Goal: Information Seeking & Learning: Learn about a topic

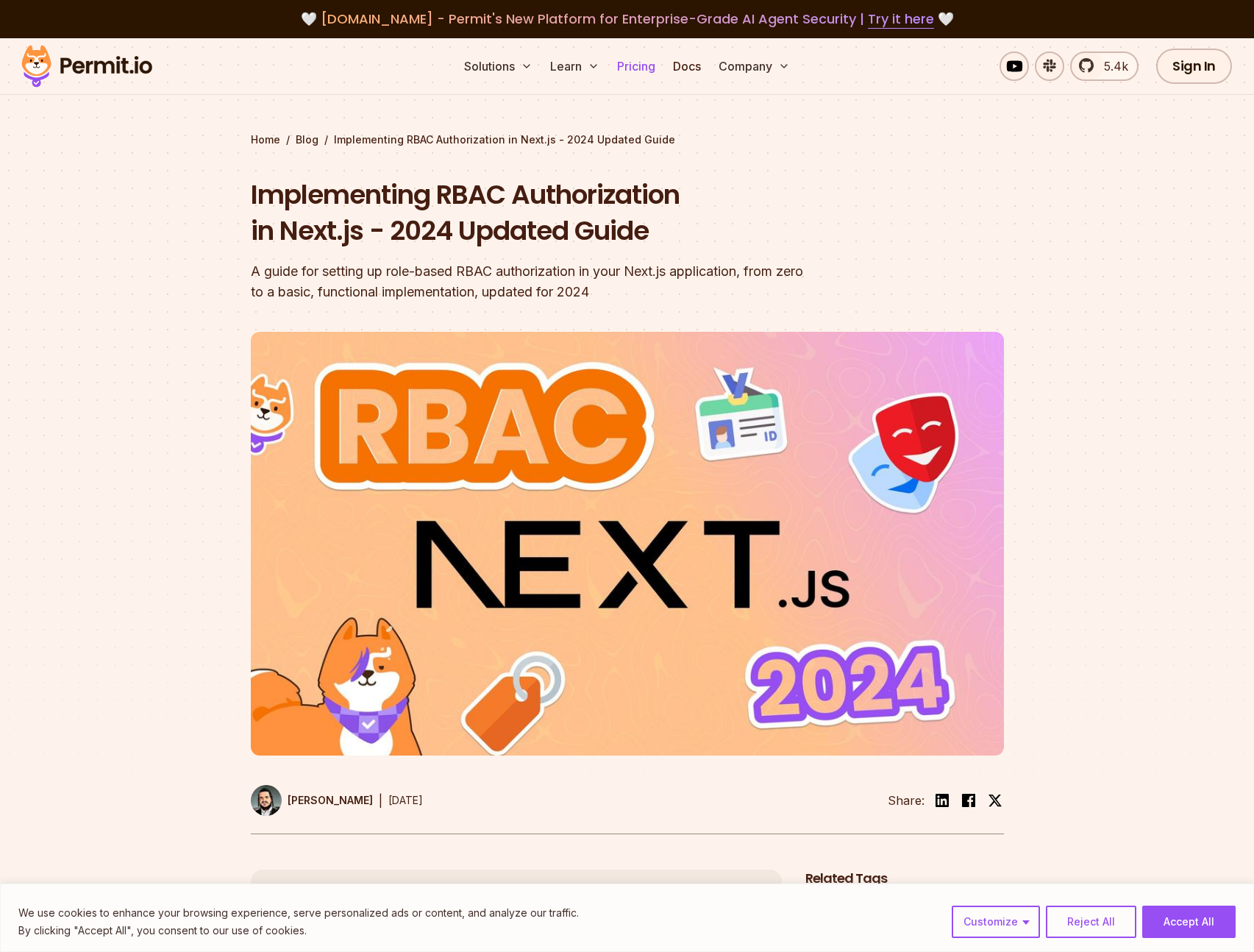
click at [632, 63] on link "Pricing" at bounding box center [636, 66] width 50 height 30
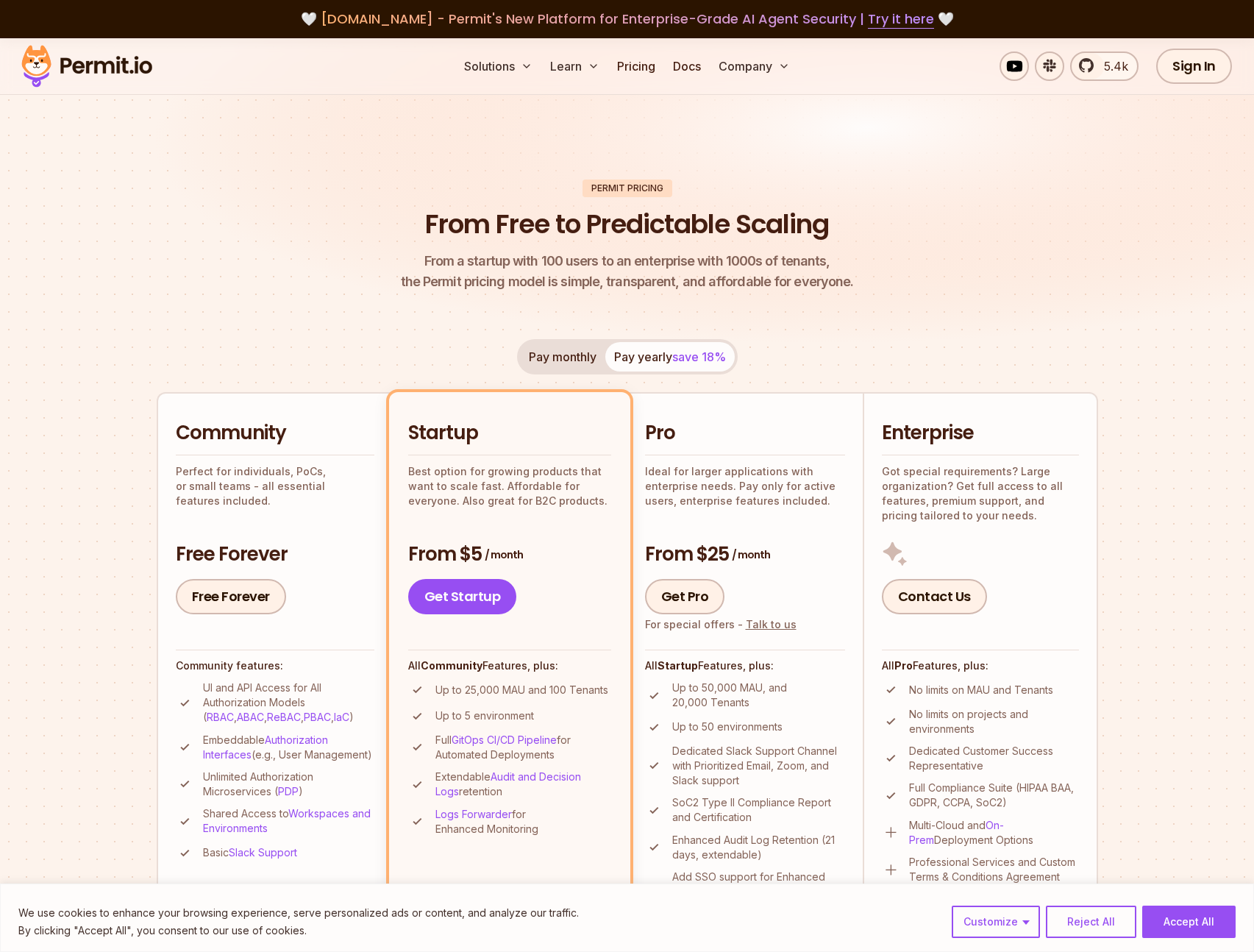
scroll to position [193, 0]
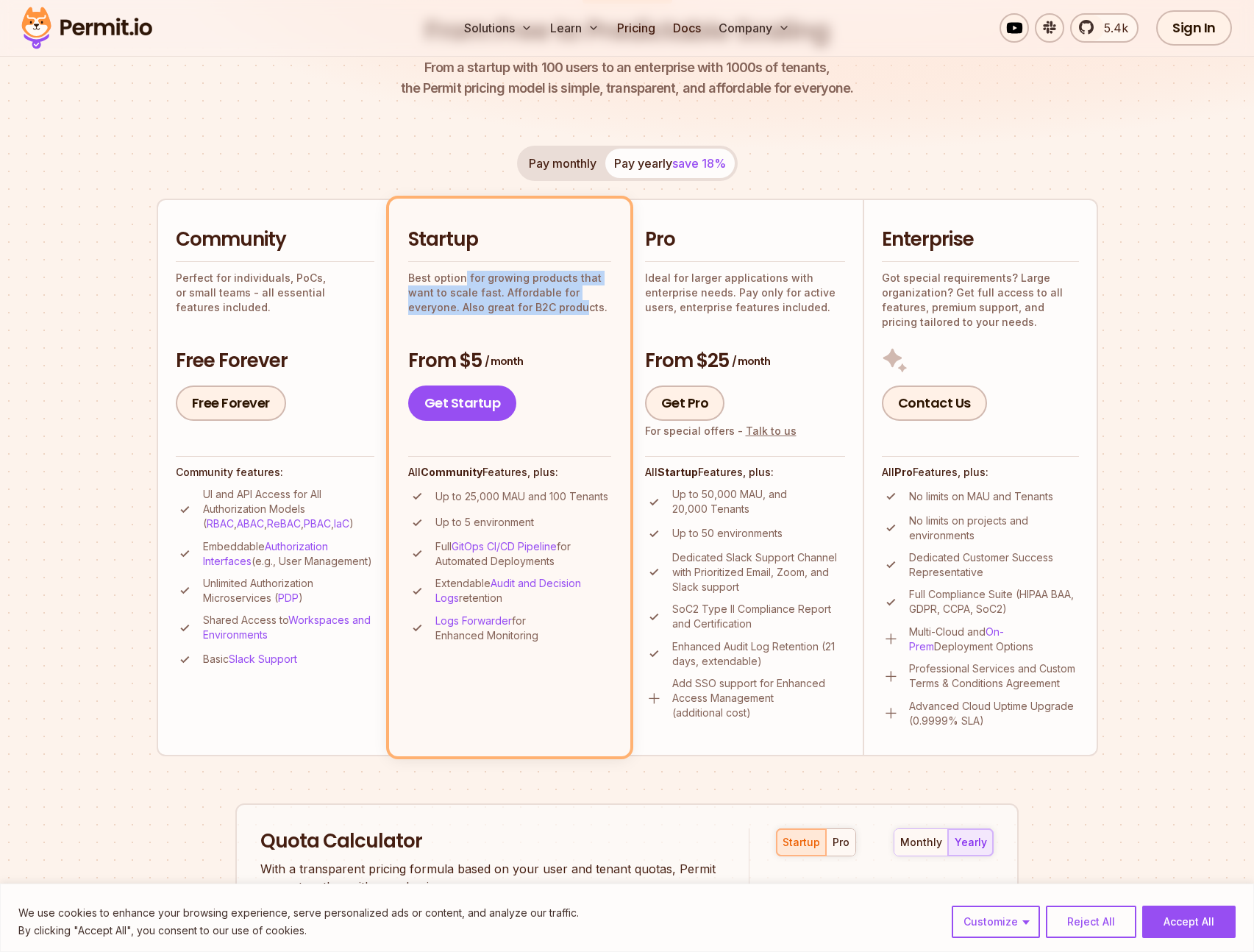
drag, startPoint x: 481, startPoint y: 276, endPoint x: 592, endPoint y: 309, distance: 115.8
click at [592, 309] on p "Best option for growing products that want to scale fast. Affordable for everyo…" at bounding box center [510, 293] width 203 height 44
click at [593, 309] on p "Best option for growing products that want to scale fast. Affordable for everyo…" at bounding box center [510, 293] width 203 height 44
drag, startPoint x: 529, startPoint y: 287, endPoint x: 456, endPoint y: 276, distance: 73.8
click at [460, 276] on p "Best option for growing products that want to scale fast. Affordable for everyo…" at bounding box center [510, 293] width 203 height 44
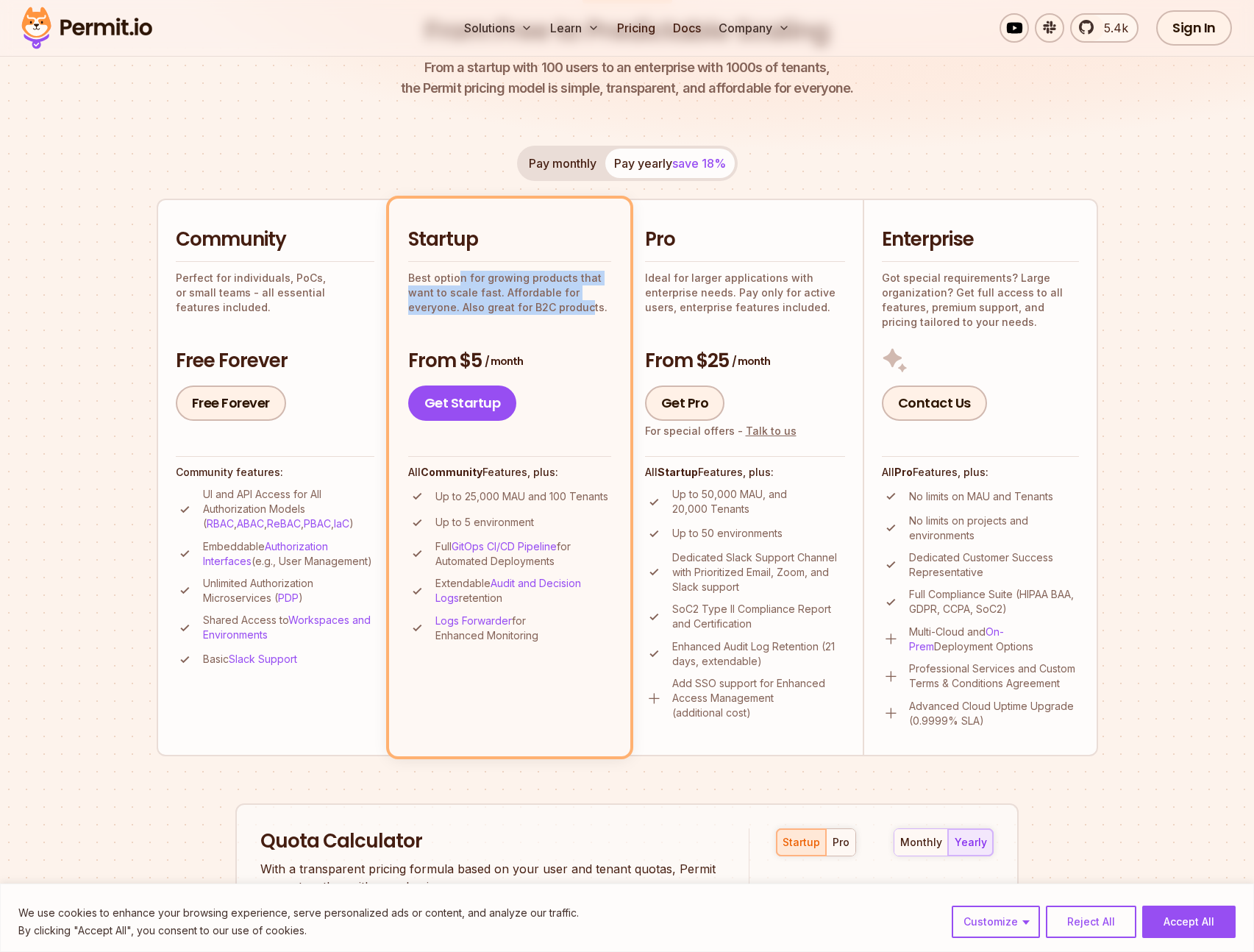
click at [454, 276] on p "Best option for growing products that want to scale fast. Affordable for everyo…" at bounding box center [510, 293] width 203 height 44
drag, startPoint x: 239, startPoint y: 494, endPoint x: 290, endPoint y: 511, distance: 53.8
click at [288, 512] on p "UI and API Access for All Authorization Models ( RBAC , ABAC , ReBAC , PBAC , I…" at bounding box center [288, 509] width 171 height 44
click at [290, 511] on p "UI and API Access for All Authorization Models ( RBAC , ABAC , ReBAC , PBAC , I…" at bounding box center [288, 509] width 171 height 44
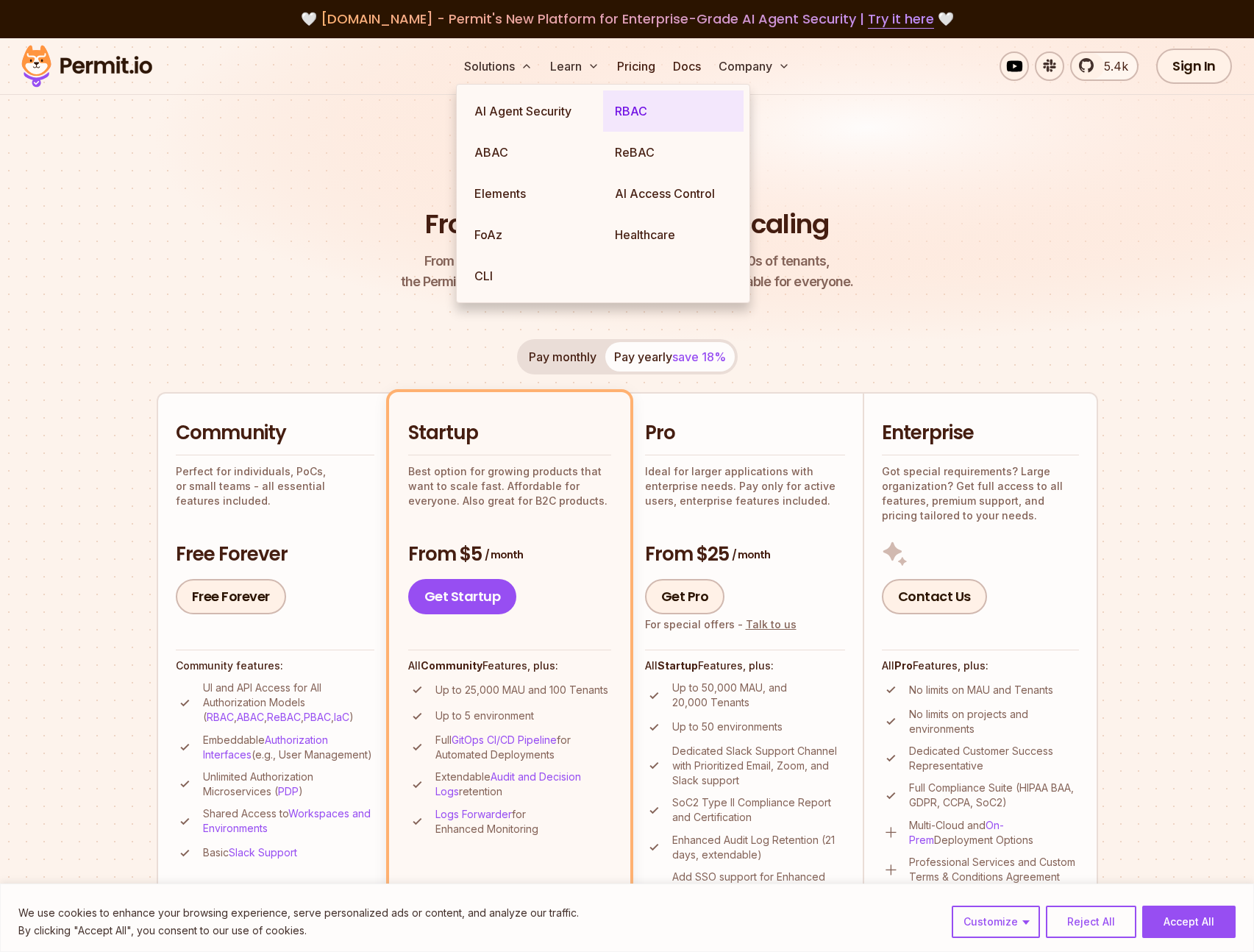
click at [631, 124] on link "RBAC" at bounding box center [673, 111] width 141 height 41
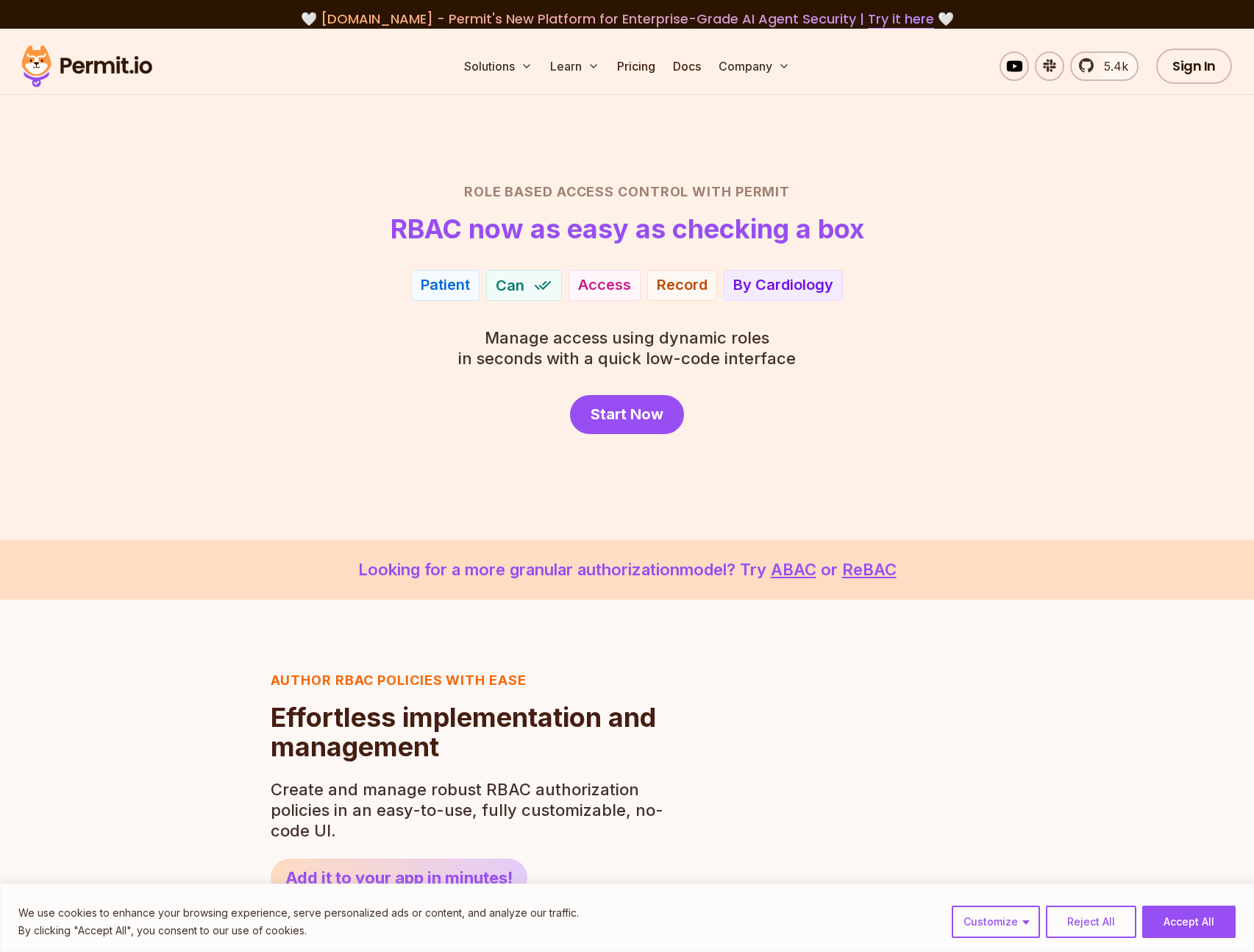
click at [712, 65] on ul "Solutions Learn Pricing Docs Company" at bounding box center [627, 66] width 338 height 30
click at [688, 69] on link "Docs" at bounding box center [687, 66] width 40 height 30
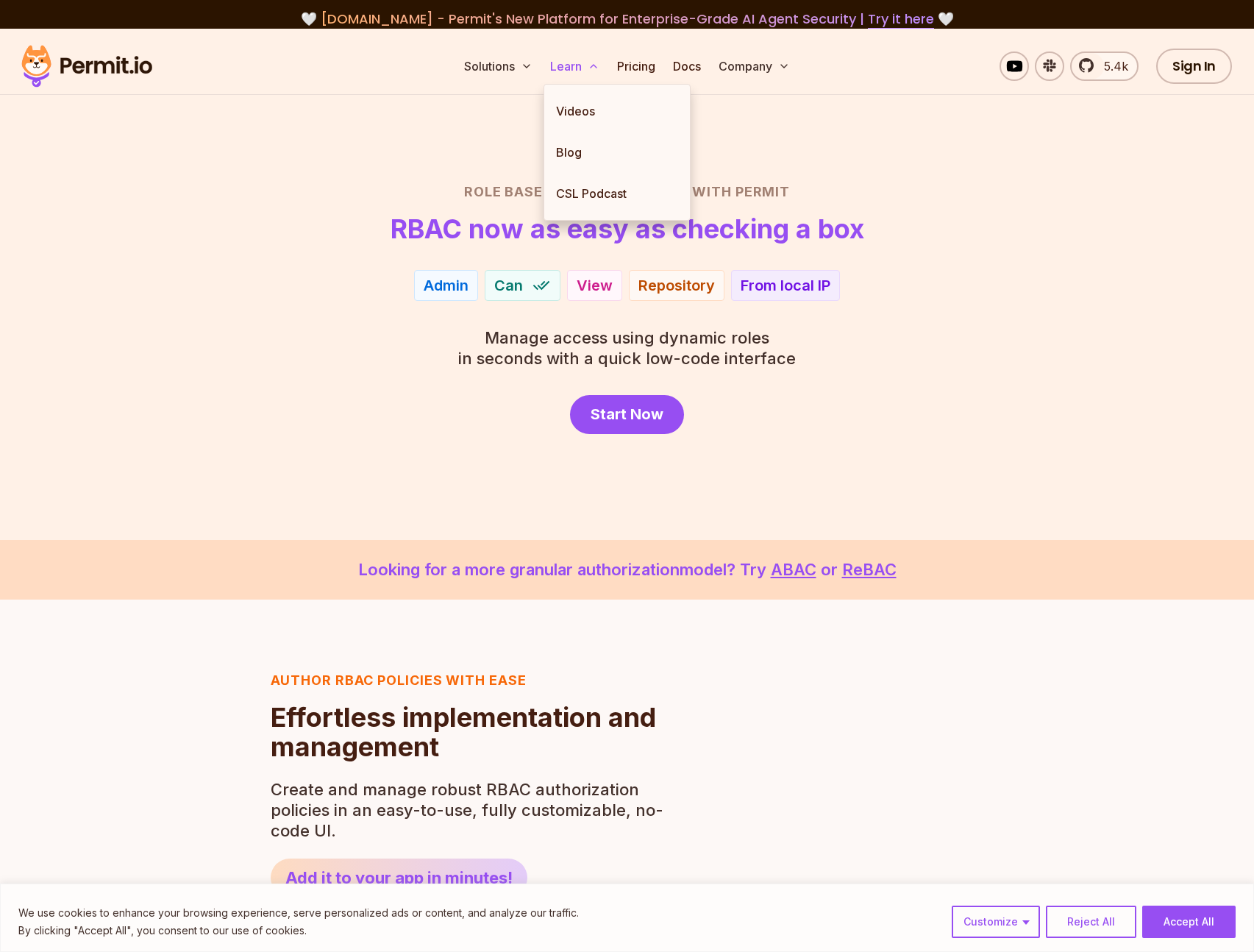
click at [566, 66] on button "Learn" at bounding box center [575, 66] width 61 height 30
click at [642, 65] on link "Pricing" at bounding box center [636, 66] width 50 height 30
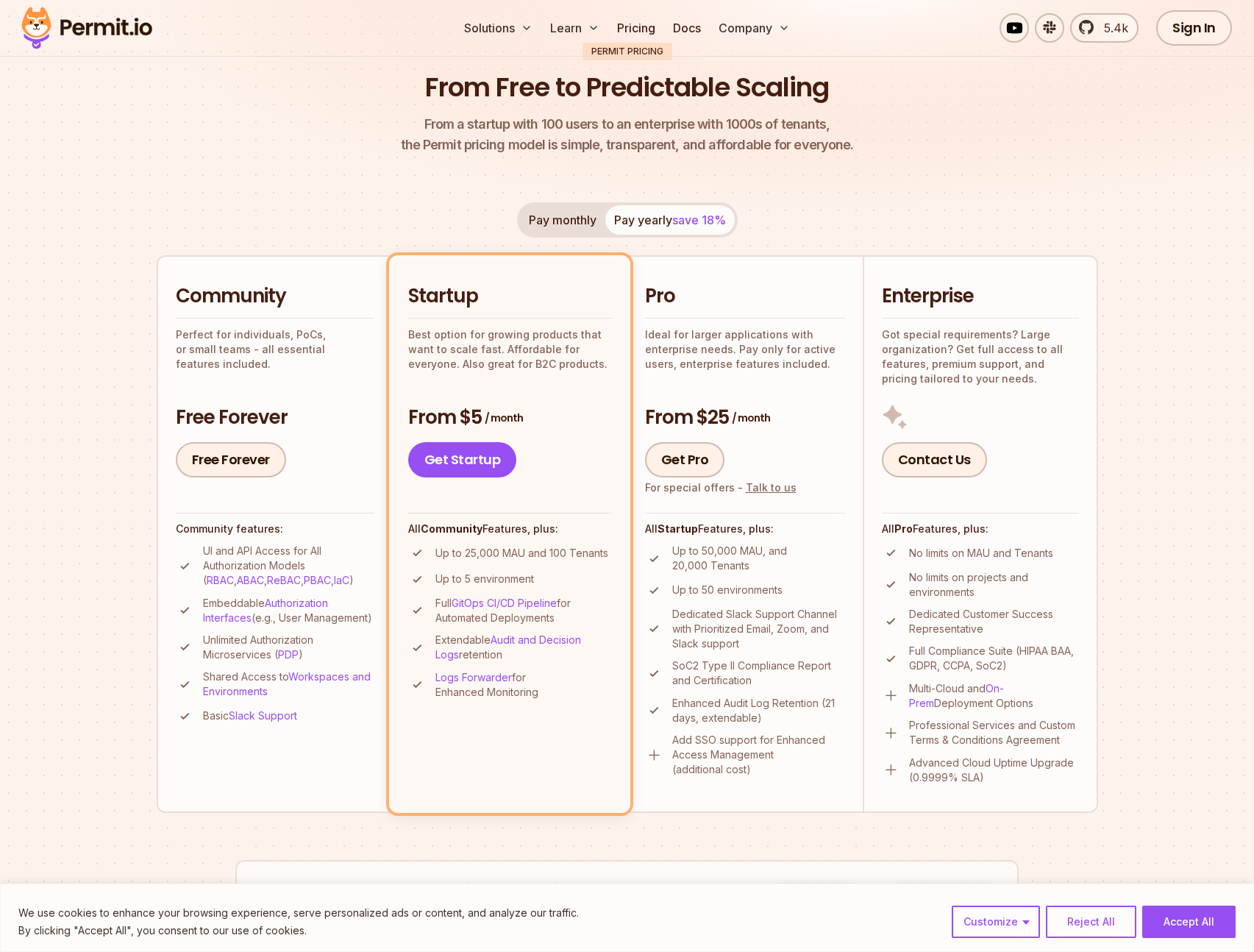
scroll to position [221, 0]
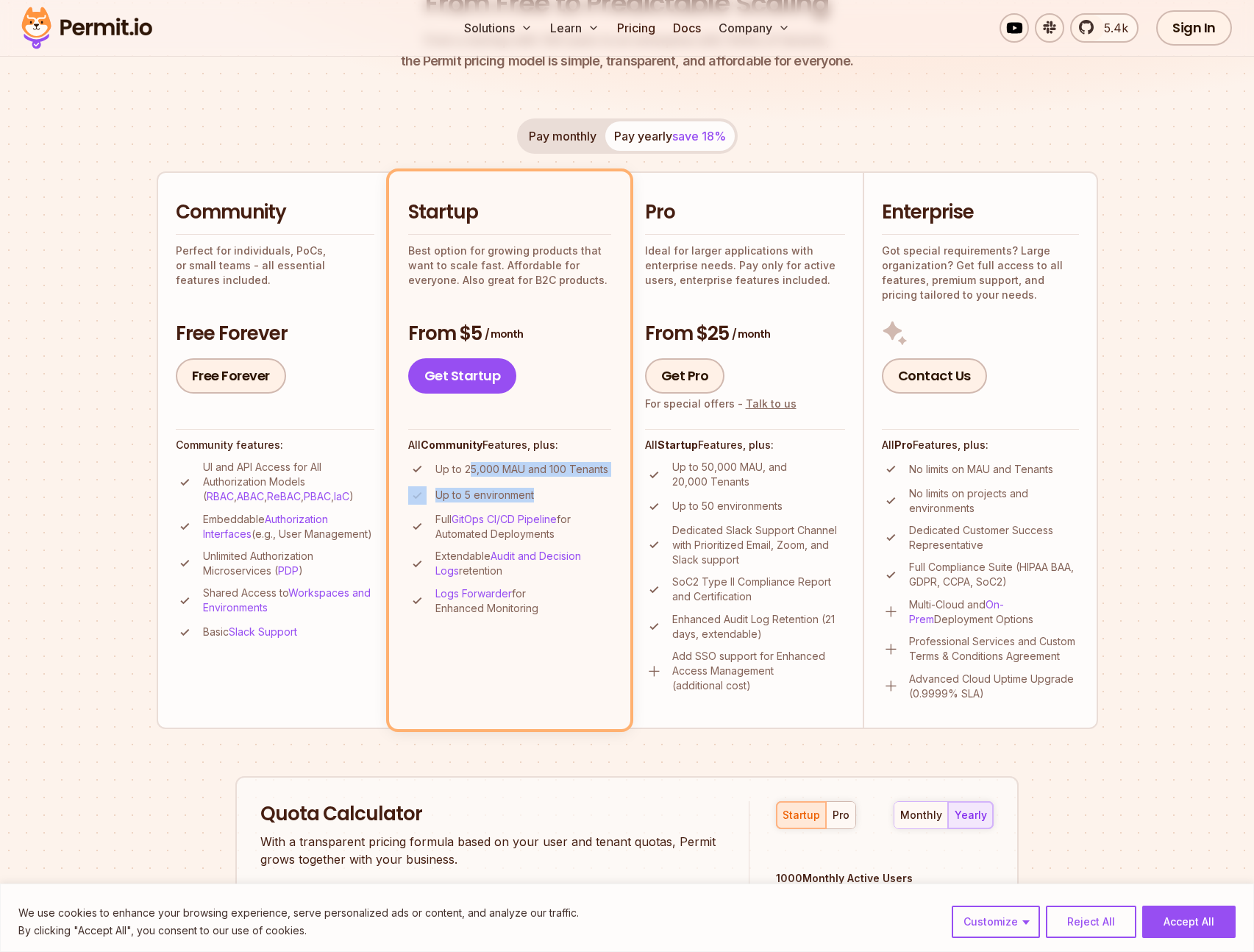
drag, startPoint x: 487, startPoint y: 467, endPoint x: 554, endPoint y: 491, distance: 71.2
click at [550, 493] on ul "Up to 25,000 MAU and 100 Tenants Up to 5 environment Full GitOps CI/CD Pipeline…" at bounding box center [510, 537] width 203 height 156
drag, startPoint x: 555, startPoint y: 491, endPoint x: 547, endPoint y: 492, distance: 8.1
click at [554, 491] on li "Up to 5 environment" at bounding box center [510, 495] width 203 height 19
drag, startPoint x: 525, startPoint y: 486, endPoint x: 416, endPoint y: 468, distance: 110.5
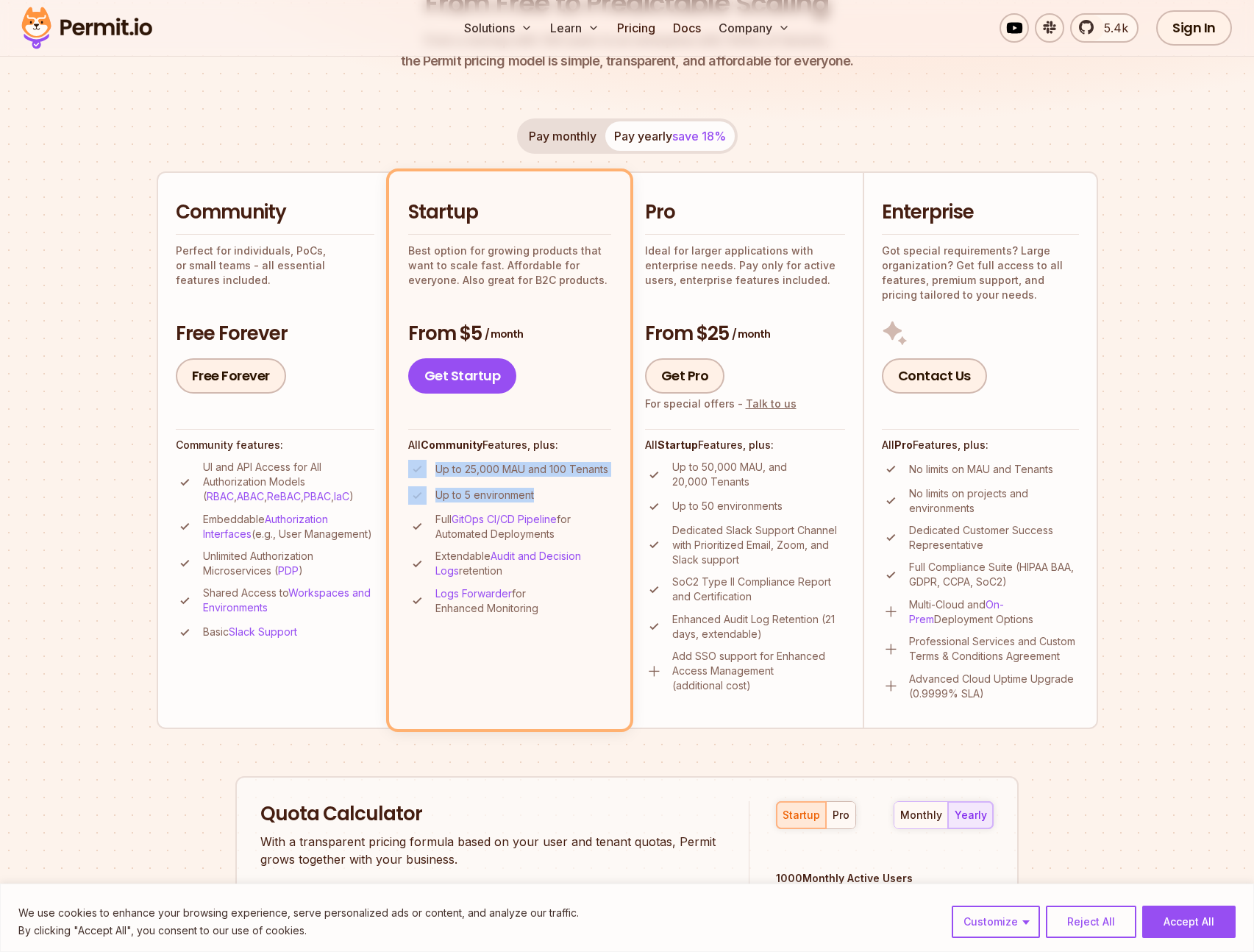
click at [416, 468] on ul "Up to 25,000 MAU and 100 Tenants Up to 5 environment Full GitOps CI/CD Pipeline…" at bounding box center [510, 537] width 203 height 156
drag, startPoint x: 458, startPoint y: 470, endPoint x: 466, endPoint y: 474, distance: 8.9
click at [458, 470] on p "Up to 25,000 MAU and 100 Tenants" at bounding box center [522, 469] width 173 height 14
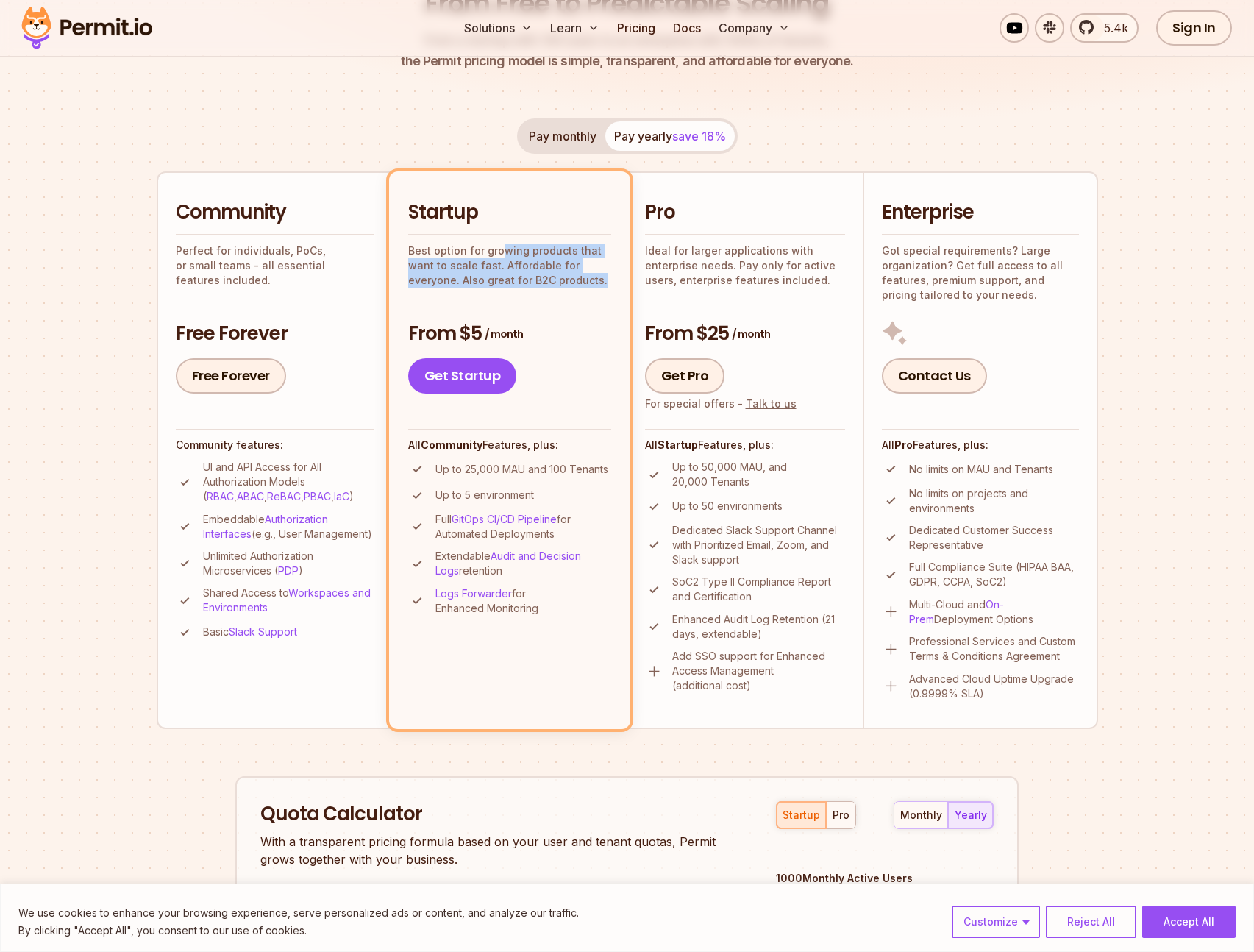
drag, startPoint x: 498, startPoint y: 256, endPoint x: 620, endPoint y: 285, distance: 125.4
click at [621, 285] on li "Startup Best option for growing products that want to scale fast. Affordable fo…" at bounding box center [509, 449] width 241 height 557
click at [593, 274] on p "Best option for growing products that want to scale fast. Affordable for everyo…" at bounding box center [510, 266] width 203 height 44
drag, startPoint x: 539, startPoint y: 256, endPoint x: 418, endPoint y: 251, distance: 121.1
click at [418, 250] on p "Best option for growing products that want to scale fast. Affordable for everyo…" at bounding box center [510, 266] width 203 height 44
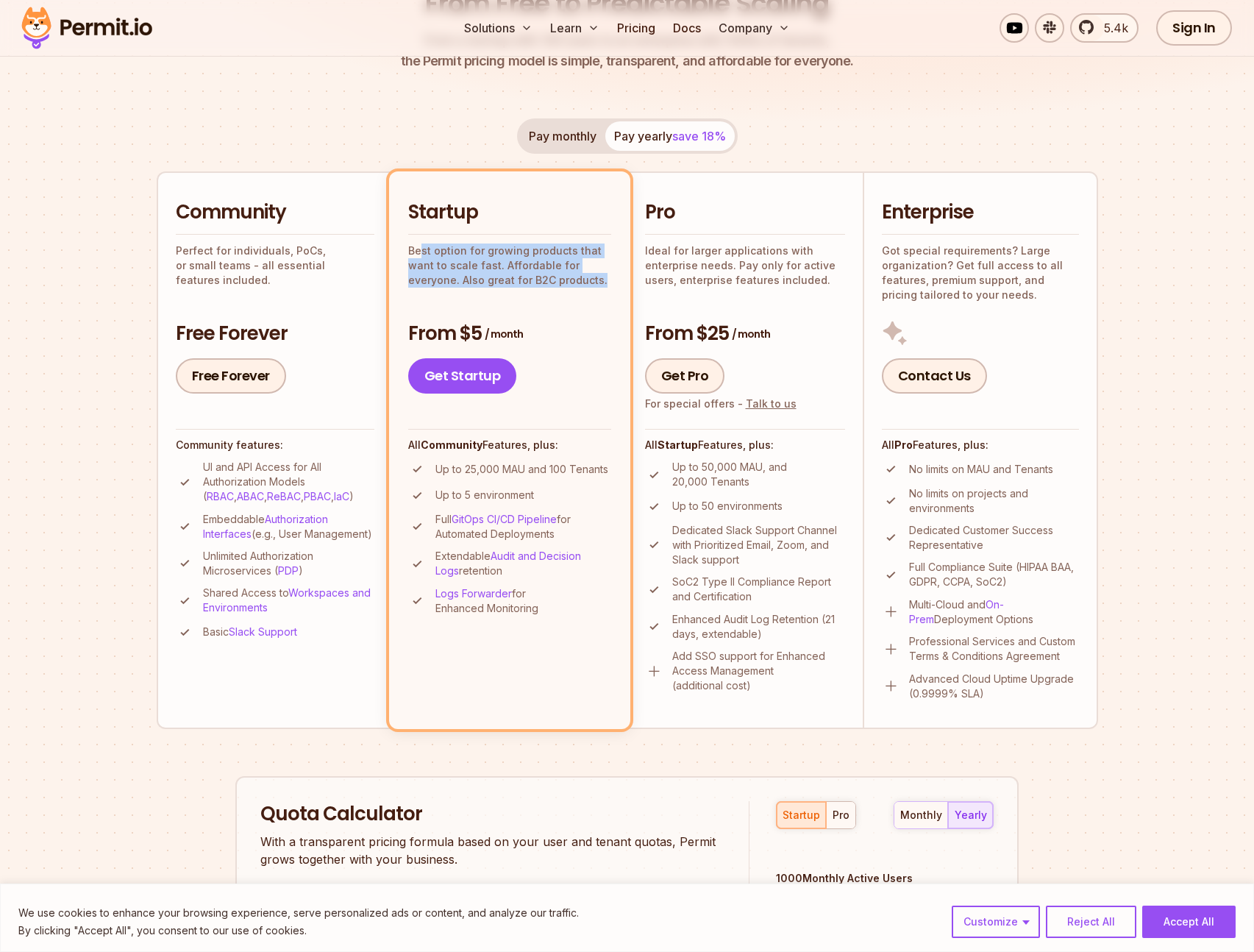
click at [418, 251] on p "Best option for growing products that want to scale fast. Affordable for everyo…" at bounding box center [510, 266] width 203 height 44
drag, startPoint x: 471, startPoint y: 257, endPoint x: 584, endPoint y: 291, distance: 118.0
click at [579, 295] on div "Startup Best option for growing products that want to scale fast. Affordable fo…" at bounding box center [510, 297] width 203 height 194
click at [584, 291] on div "Startup Best option for growing products that want to scale fast. Affordable fo…" at bounding box center [510, 297] width 203 height 194
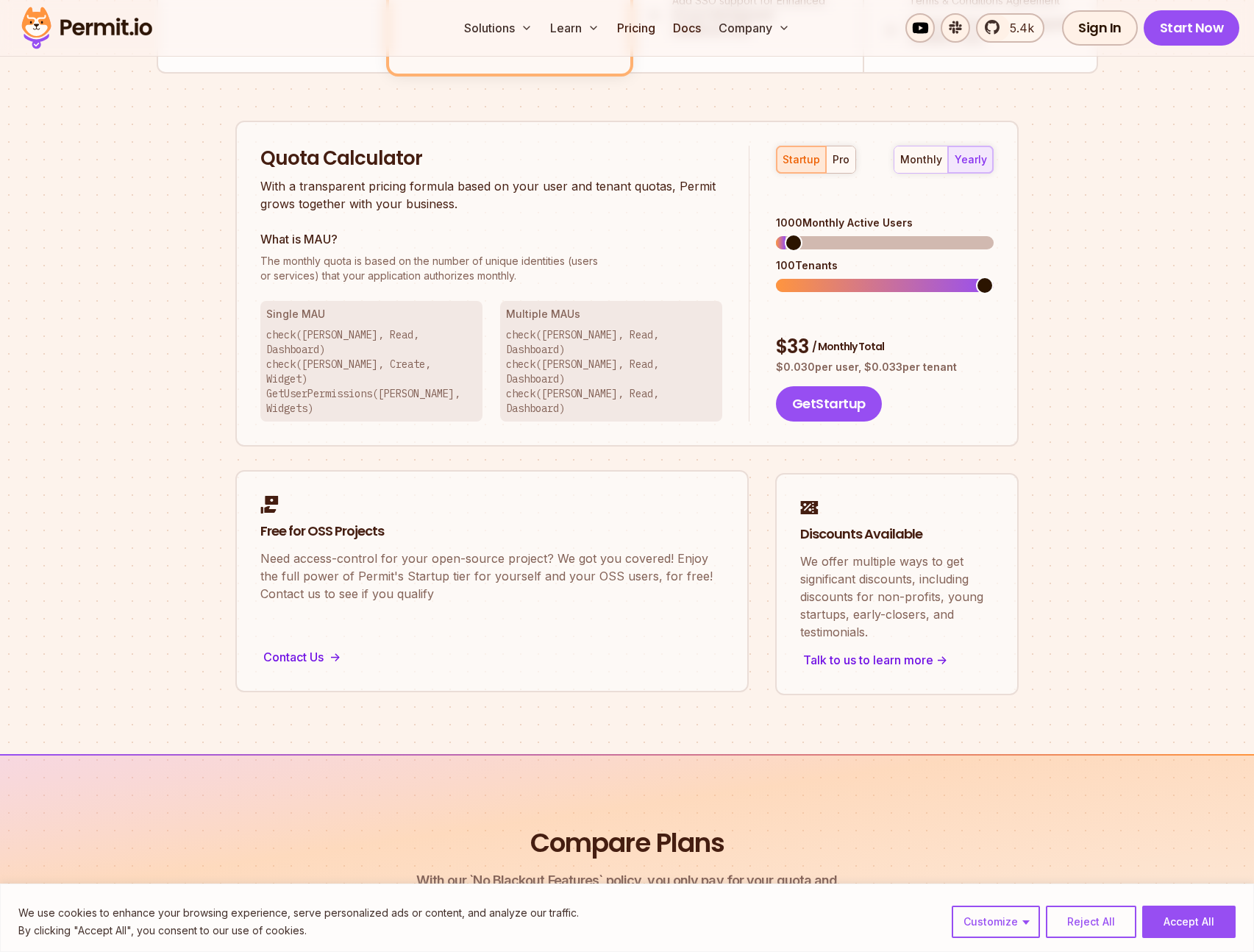
scroll to position [886, 0]
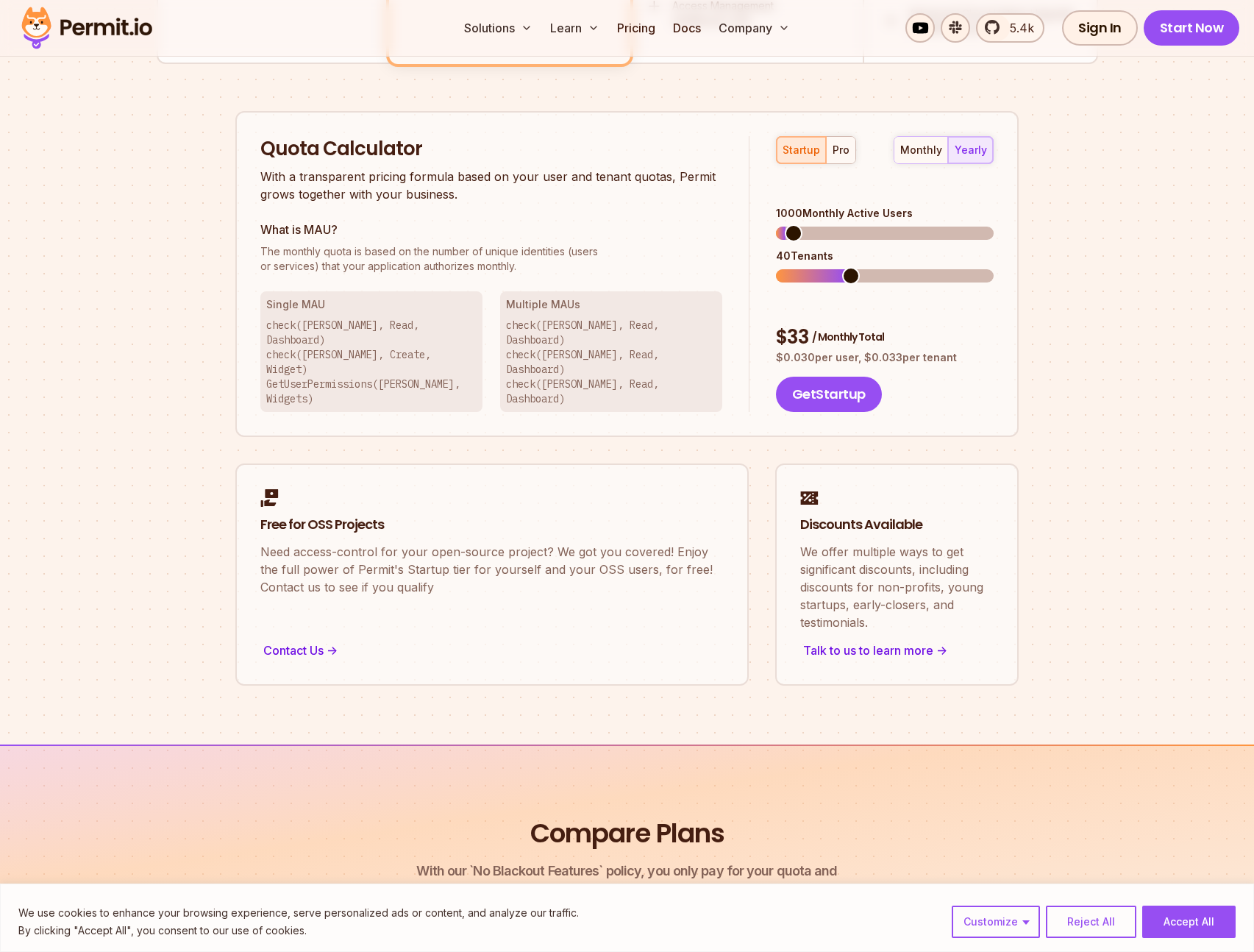
click at [849, 267] on span at bounding box center [851, 275] width 18 height 18
click at [798, 267] on span at bounding box center [806, 275] width 18 height 18
drag, startPoint x: 754, startPoint y: 274, endPoint x: 778, endPoint y: 266, distance: 25.3
click at [754, 274] on div "startup pro monthly yearly 1000 Monthly Active Users 20 Tenants $ 33 / Monthly …" at bounding box center [871, 274] width 244 height 276
drag, startPoint x: 829, startPoint y: 292, endPoint x: 902, endPoint y: 309, distance: 75.0
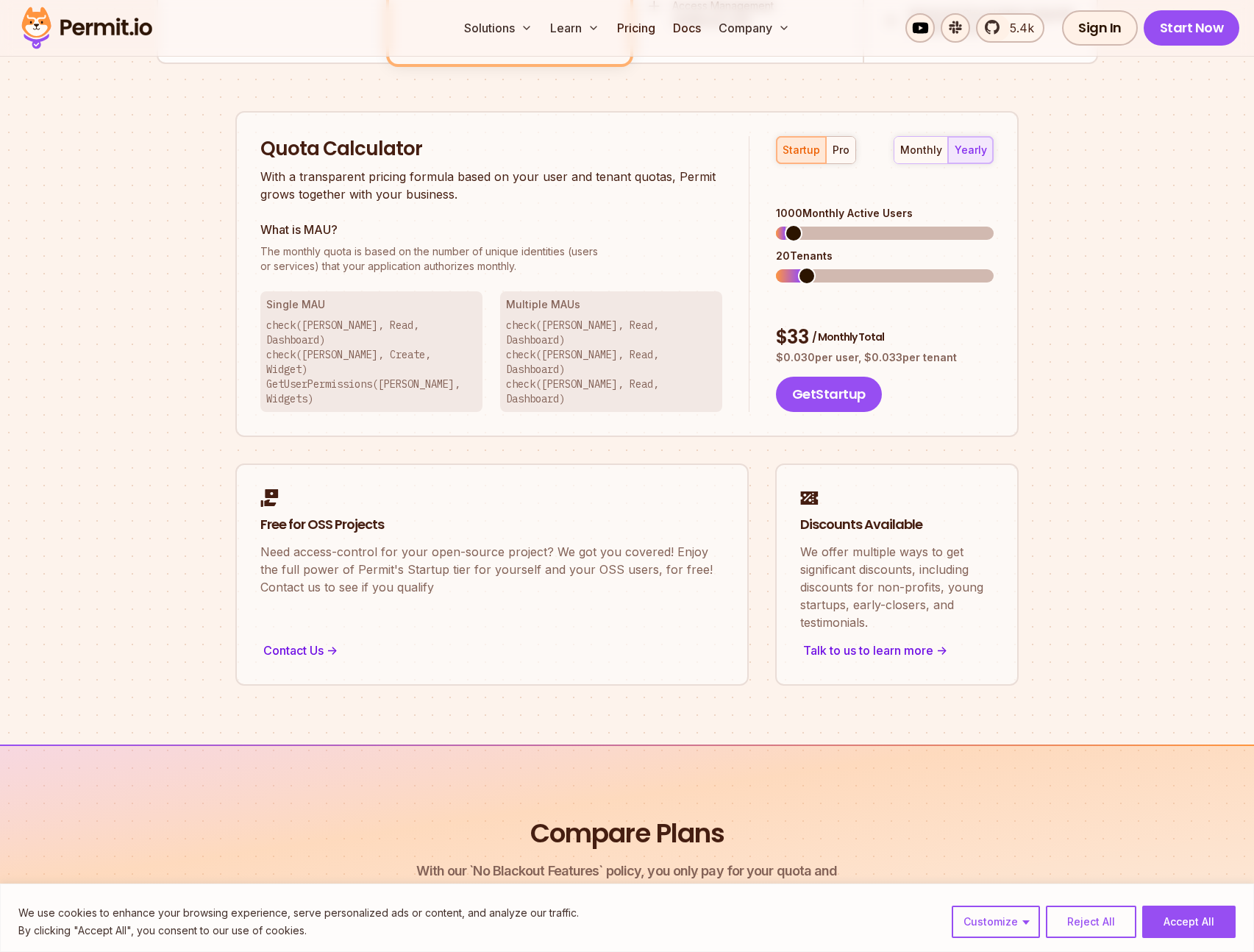
click at [896, 325] on div "$ 33 / Monthly Total $ 0.030 per user, $ 0.033 per tenant" at bounding box center [884, 345] width 217 height 41
drag, startPoint x: 904, startPoint y: 309, endPoint x: 915, endPoint y: 314, distance: 12.1
click at [904, 350] on p "$ 0.030 per user, $ 0.033 per tenant" at bounding box center [884, 357] width 217 height 14
drag, startPoint x: 926, startPoint y: 316, endPoint x: 832, endPoint y: 289, distance: 97.8
click at [838, 325] on div "$ 33 / Monthly Total $ 0.030 per user, $ 0.033 per tenant" at bounding box center [884, 345] width 217 height 41
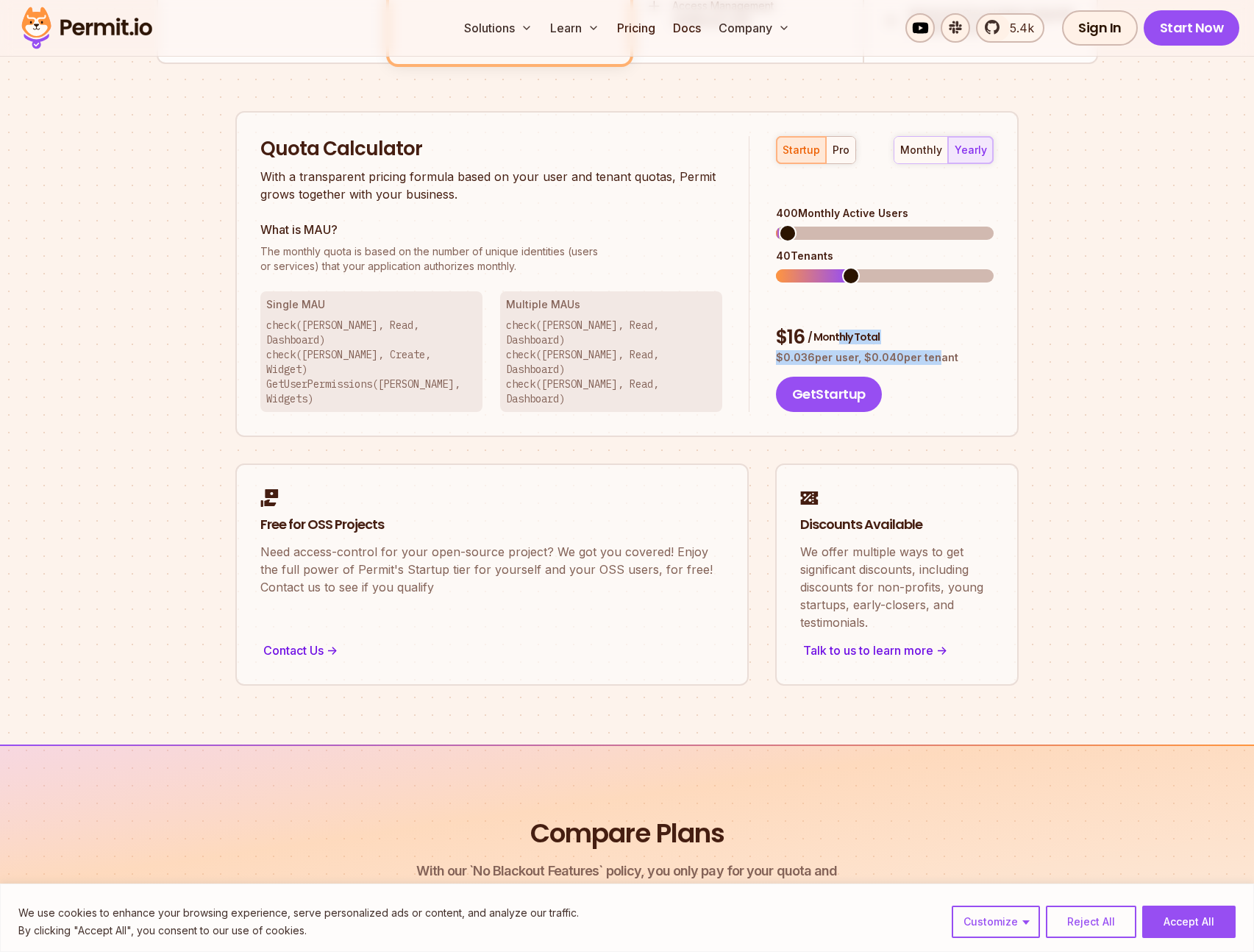
click at [779, 224] on span at bounding box center [788, 233] width 18 height 18
click at [931, 147] on div "monthly" at bounding box center [921, 149] width 42 height 14
drag, startPoint x: 974, startPoint y: 151, endPoint x: 936, endPoint y: 152, distance: 38.0
click at [973, 151] on div "yearly" at bounding box center [971, 149] width 32 height 14
click at [920, 151] on div "monthly" at bounding box center [921, 149] width 42 height 14
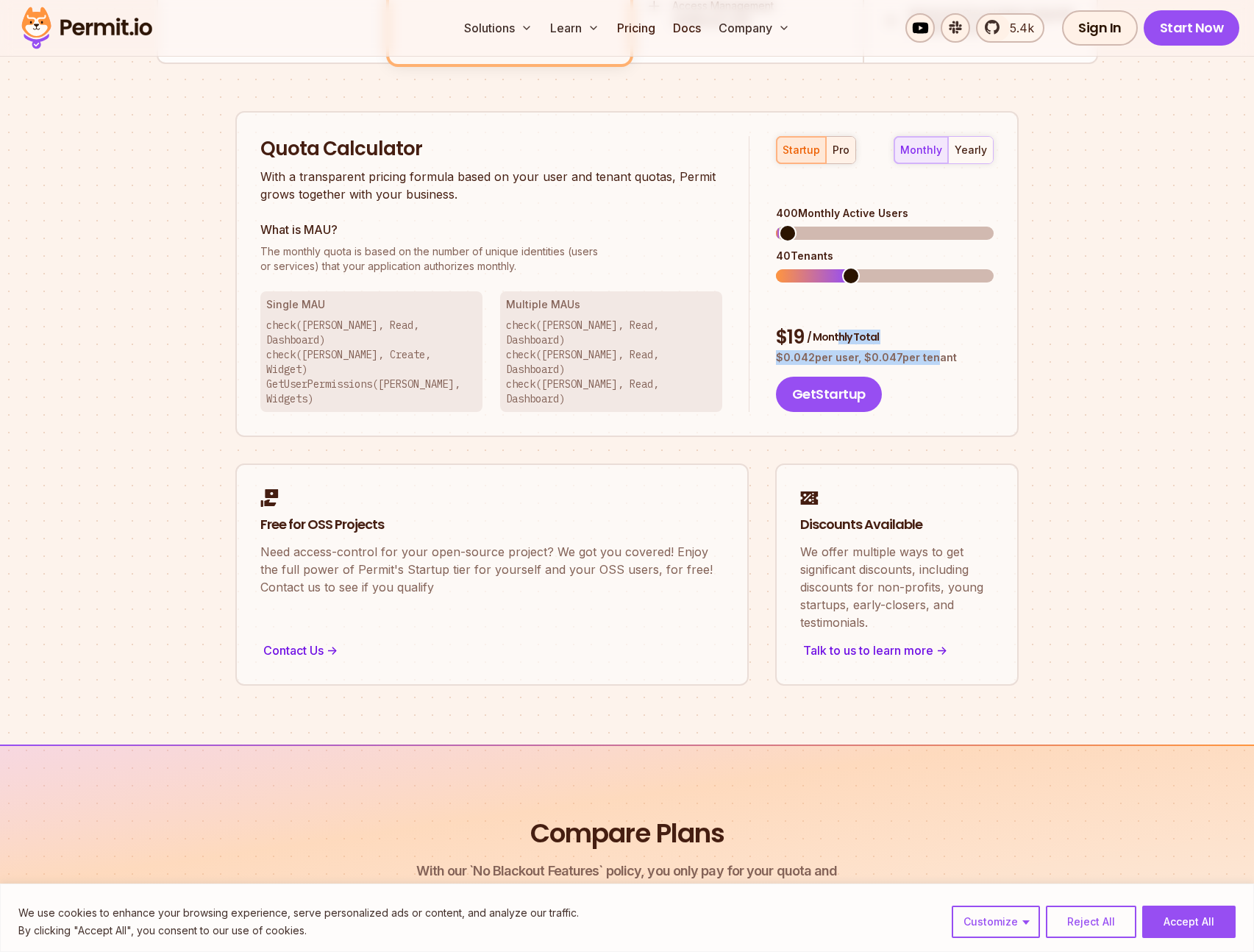
click at [840, 152] on div "pro" at bounding box center [841, 149] width 17 height 14
click at [804, 153] on div "startup" at bounding box center [801, 149] width 38 height 14
click at [833, 153] on div "pro" at bounding box center [841, 149] width 17 height 14
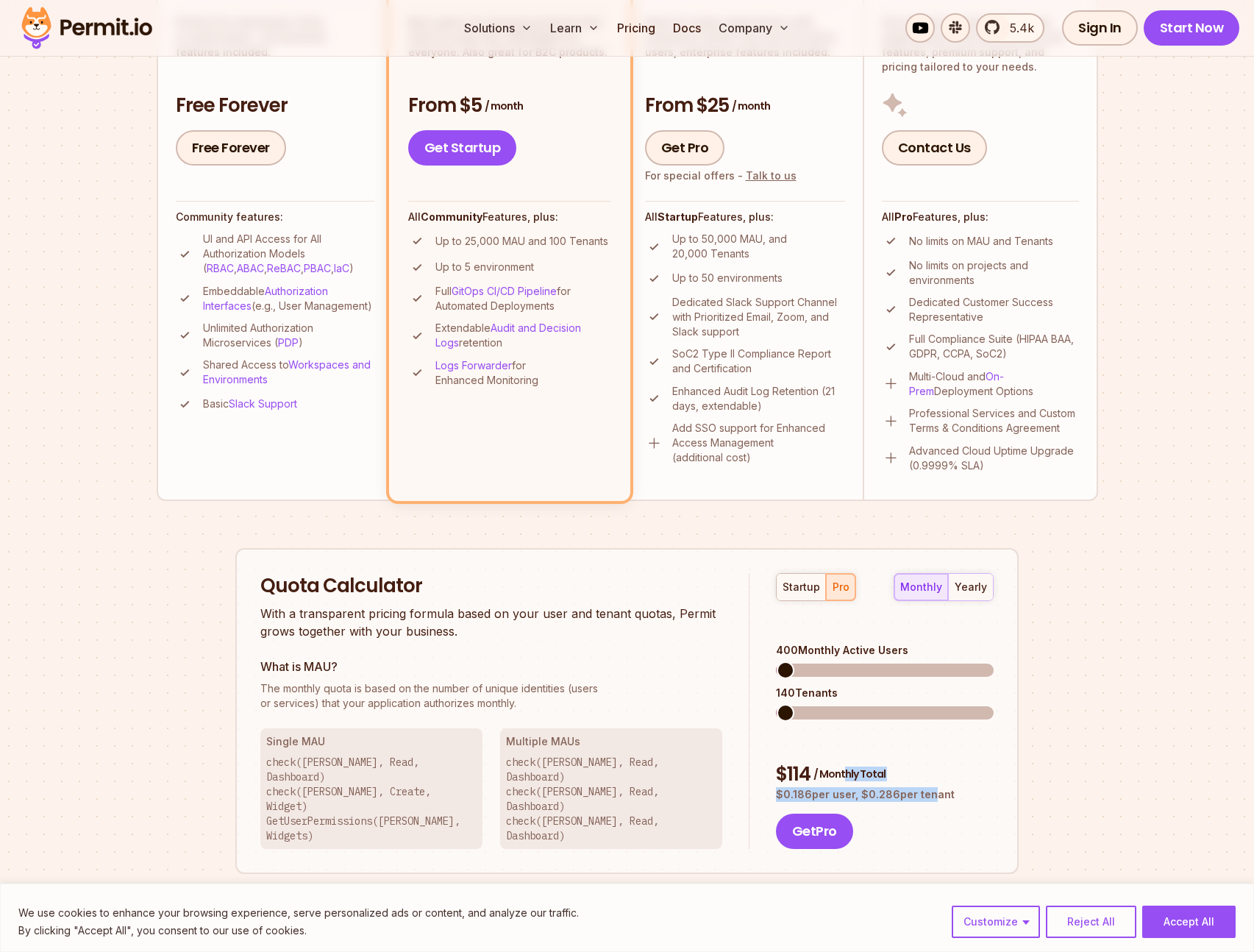
scroll to position [360, 0]
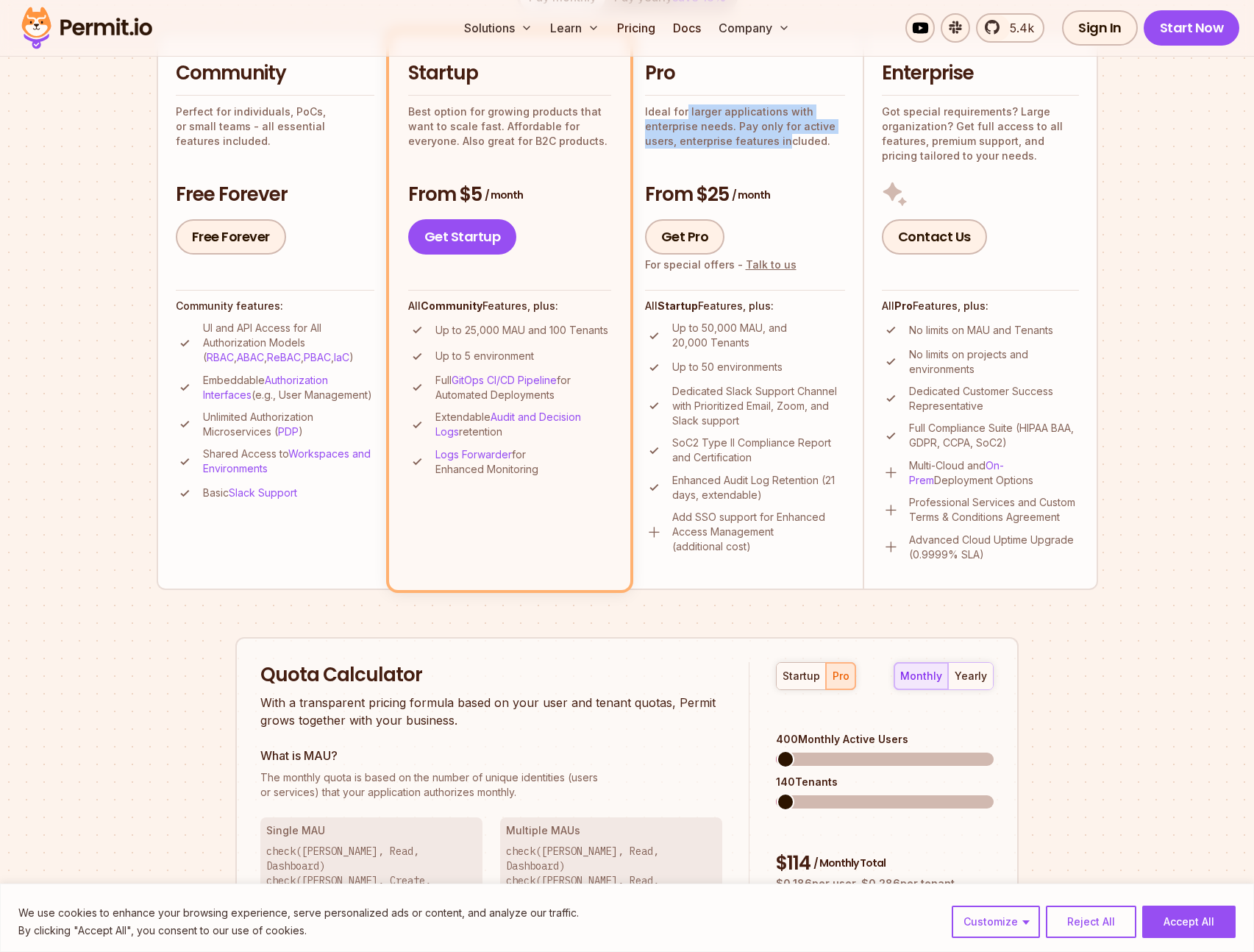
drag, startPoint x: 701, startPoint y: 113, endPoint x: 805, endPoint y: 136, distance: 106.5
click at [794, 140] on p "Ideal for larger applications with enterprise needs. Pay only for active users,…" at bounding box center [745, 127] width 200 height 44
click at [805, 136] on p "Ideal for larger applications with enterprise needs. Pay only for active users,…" at bounding box center [745, 127] width 200 height 44
drag, startPoint x: 809, startPoint y: 136, endPoint x: 674, endPoint y: 113, distance: 136.9
click at [675, 113] on p "Ideal for larger applications with enterprise needs. Pay only for active users,…" at bounding box center [745, 127] width 200 height 44
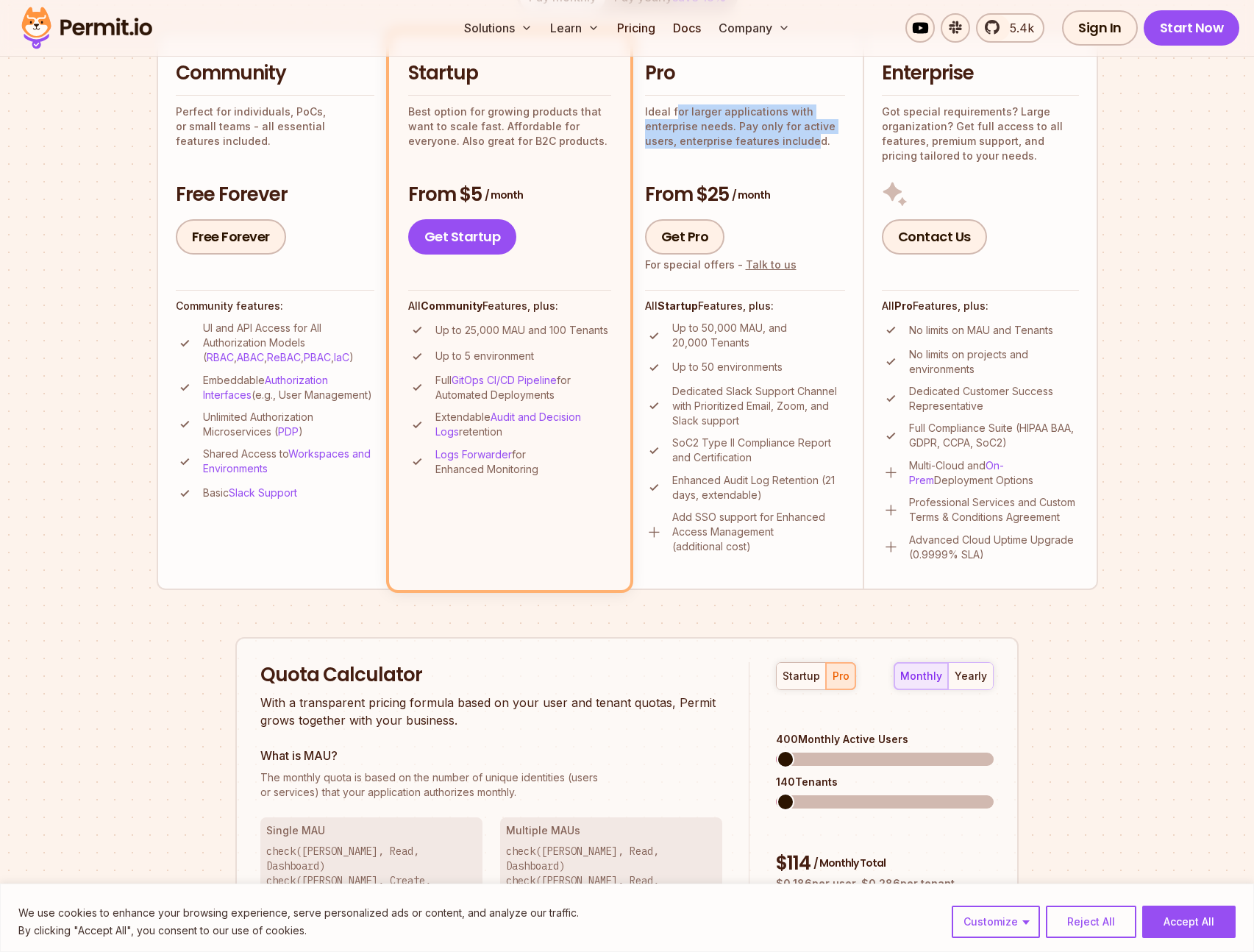
click at [674, 113] on p "Ideal for larger applications with enterprise needs. Pay only for active users,…" at bounding box center [745, 127] width 200 height 44
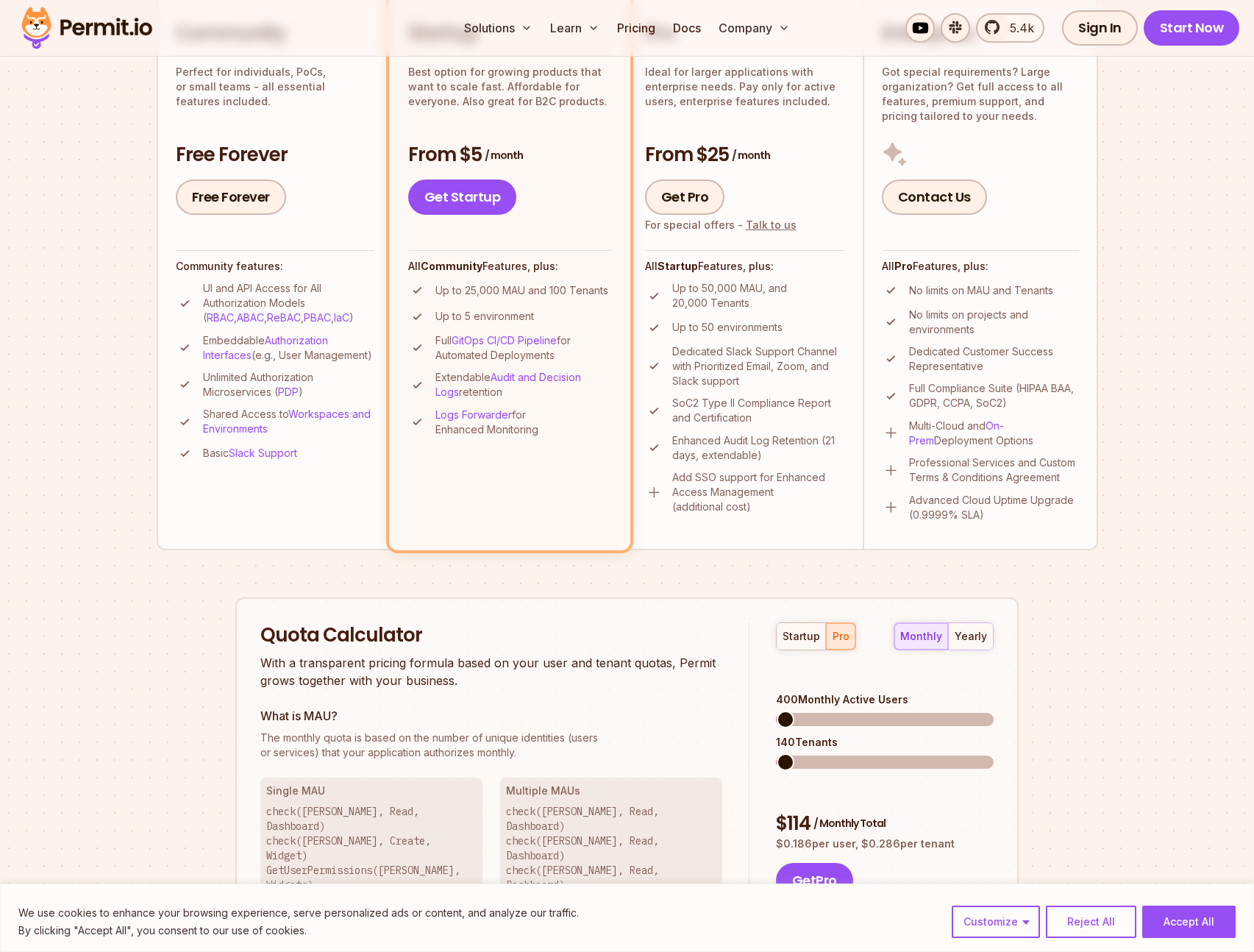
scroll to position [233, 0]
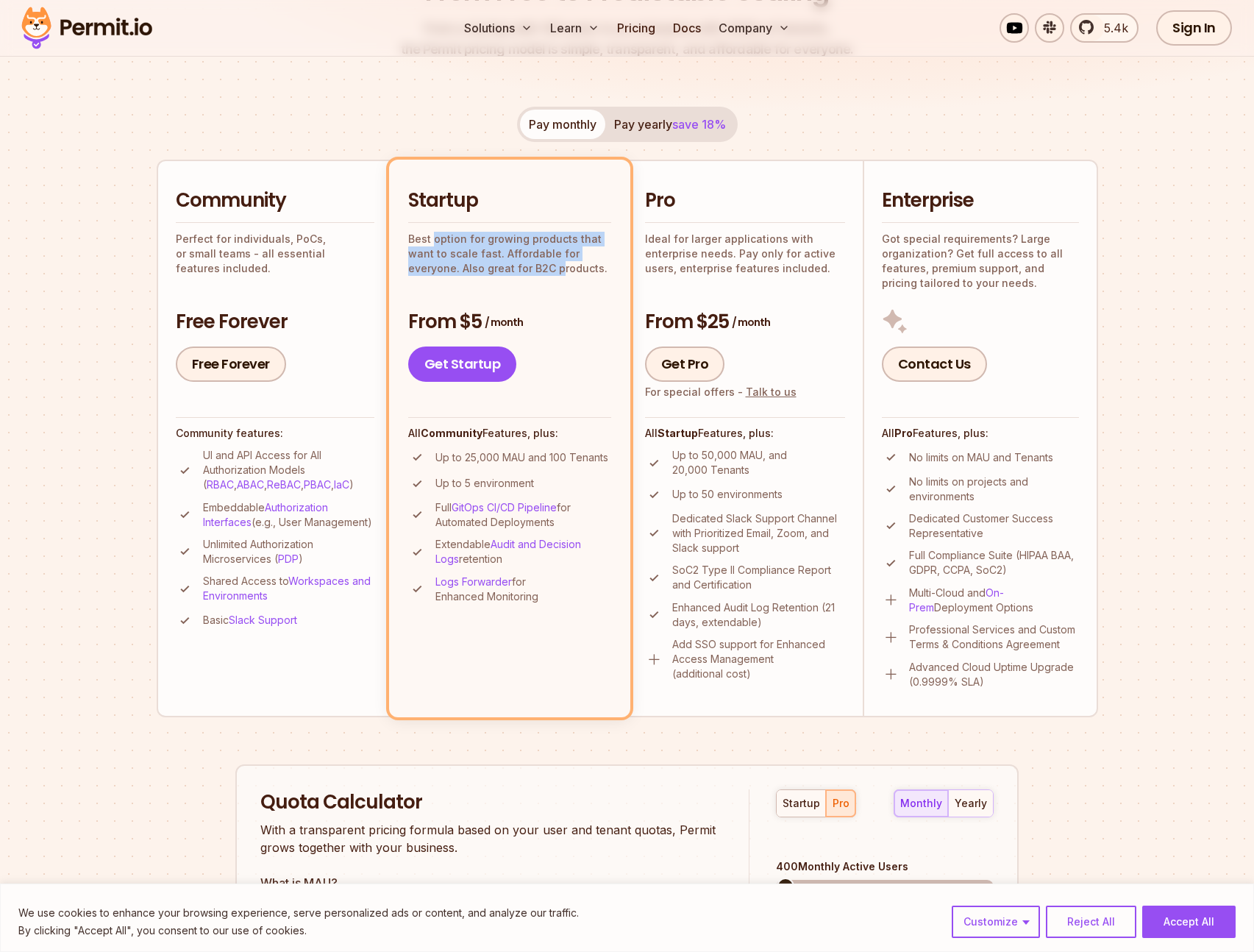
drag, startPoint x: 433, startPoint y: 240, endPoint x: 563, endPoint y: 265, distance: 132.4
click at [562, 265] on p "Best option for growing products that want to scale fast. Affordable for everyo…" at bounding box center [510, 254] width 203 height 44
click at [563, 265] on p "Best option for growing products that want to scale fast. Affordable for everyo…" at bounding box center [510, 254] width 203 height 44
drag, startPoint x: 575, startPoint y: 263, endPoint x: 437, endPoint y: 244, distance: 139.3
click at [437, 244] on p "Best option for growing products that want to scale fast. Affordable for everyo…" at bounding box center [510, 254] width 203 height 44
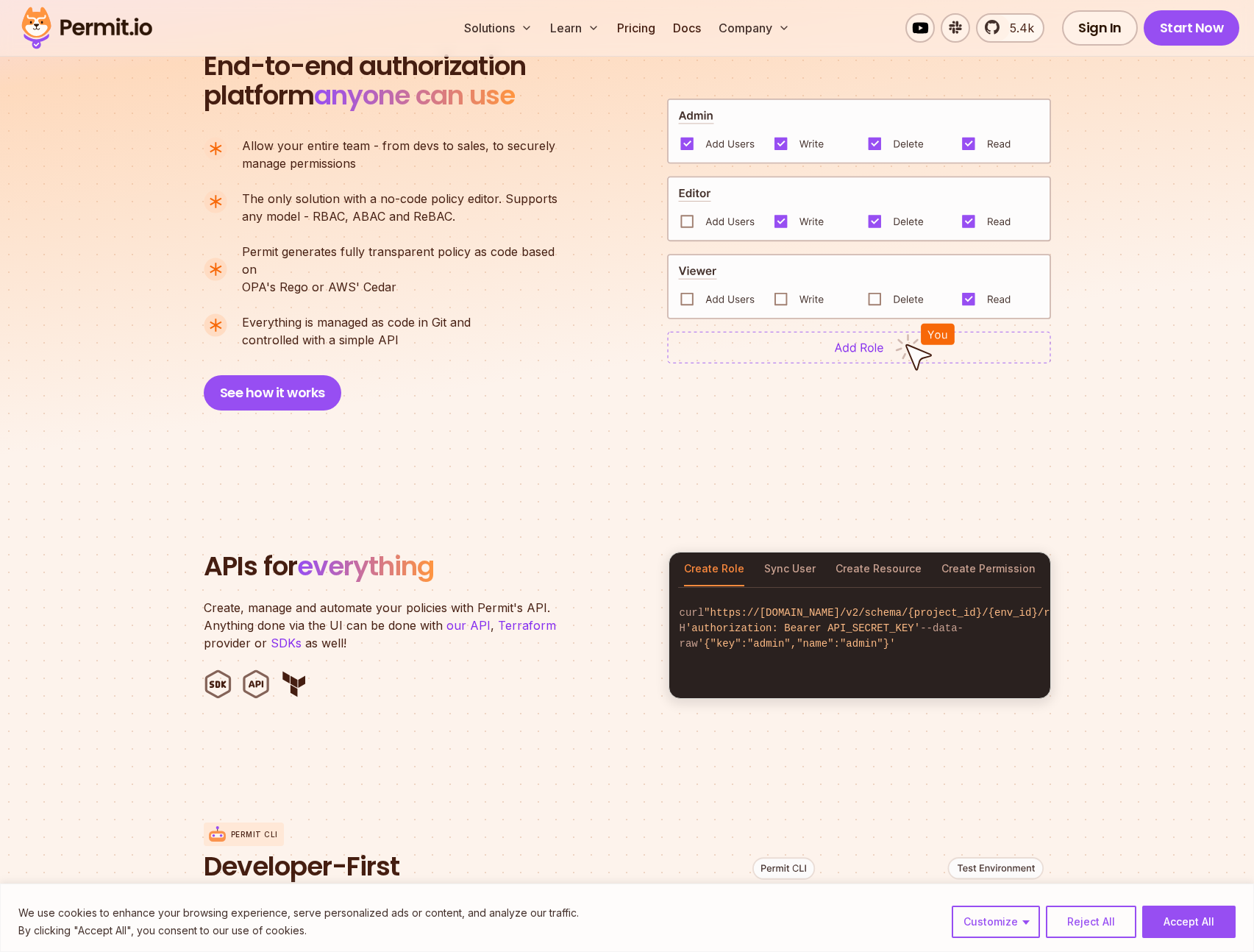
scroll to position [1054, 0]
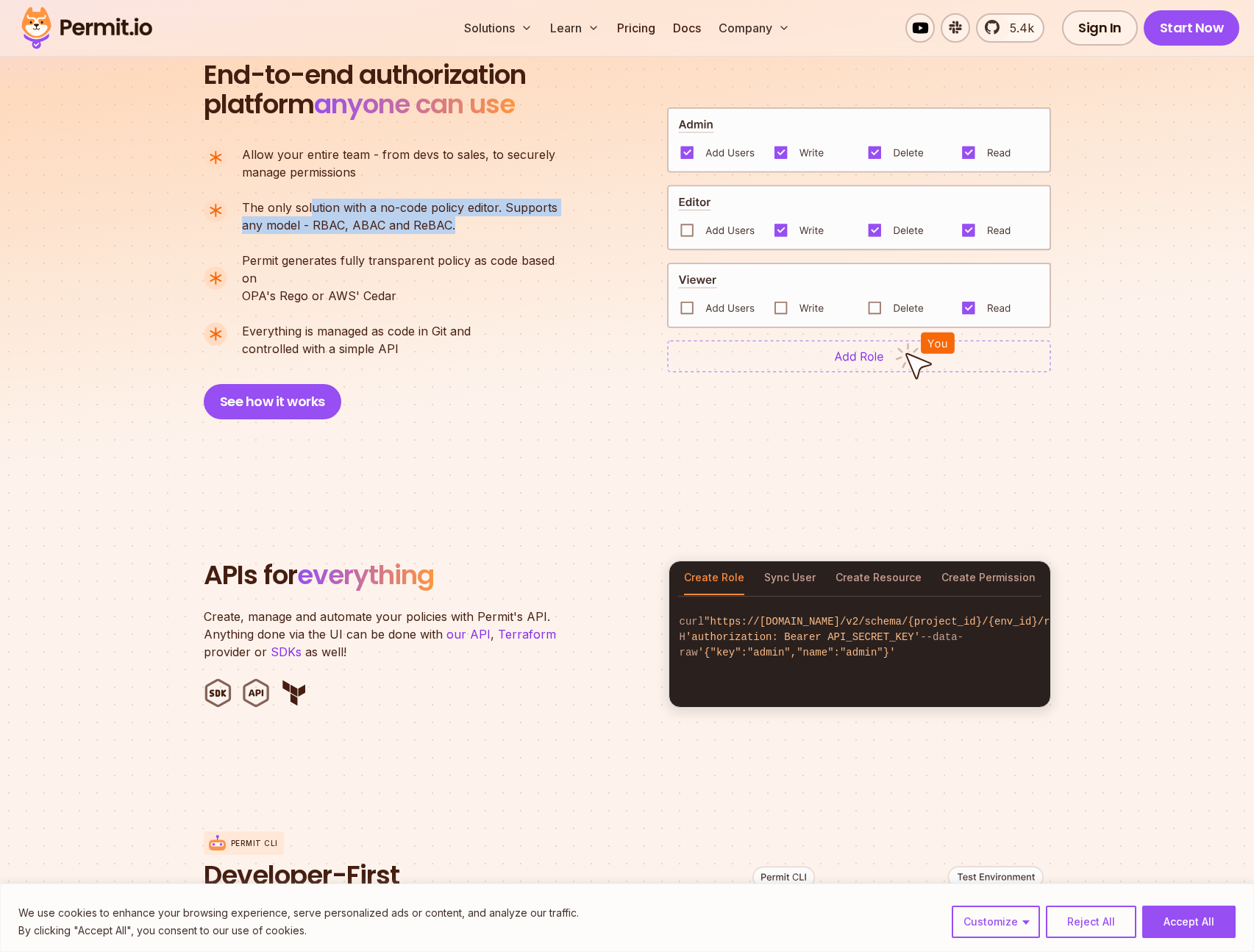
drag, startPoint x: 309, startPoint y: 212, endPoint x: 442, endPoint y: 228, distance: 134.0
click at [437, 234] on ul "Allow your entire team - from devs to sales, to securely manage permissions The…" at bounding box center [387, 251] width 367 height 212
drag, startPoint x: 442, startPoint y: 228, endPoint x: 459, endPoint y: 228, distance: 17.0
click at [445, 228] on p "The only solution with a no-code policy editor. Supports any model - RBAC, ABAC…" at bounding box center [400, 216] width 315 height 35
drag, startPoint x: 437, startPoint y: 217, endPoint x: 262, endPoint y: 217, distance: 175.0
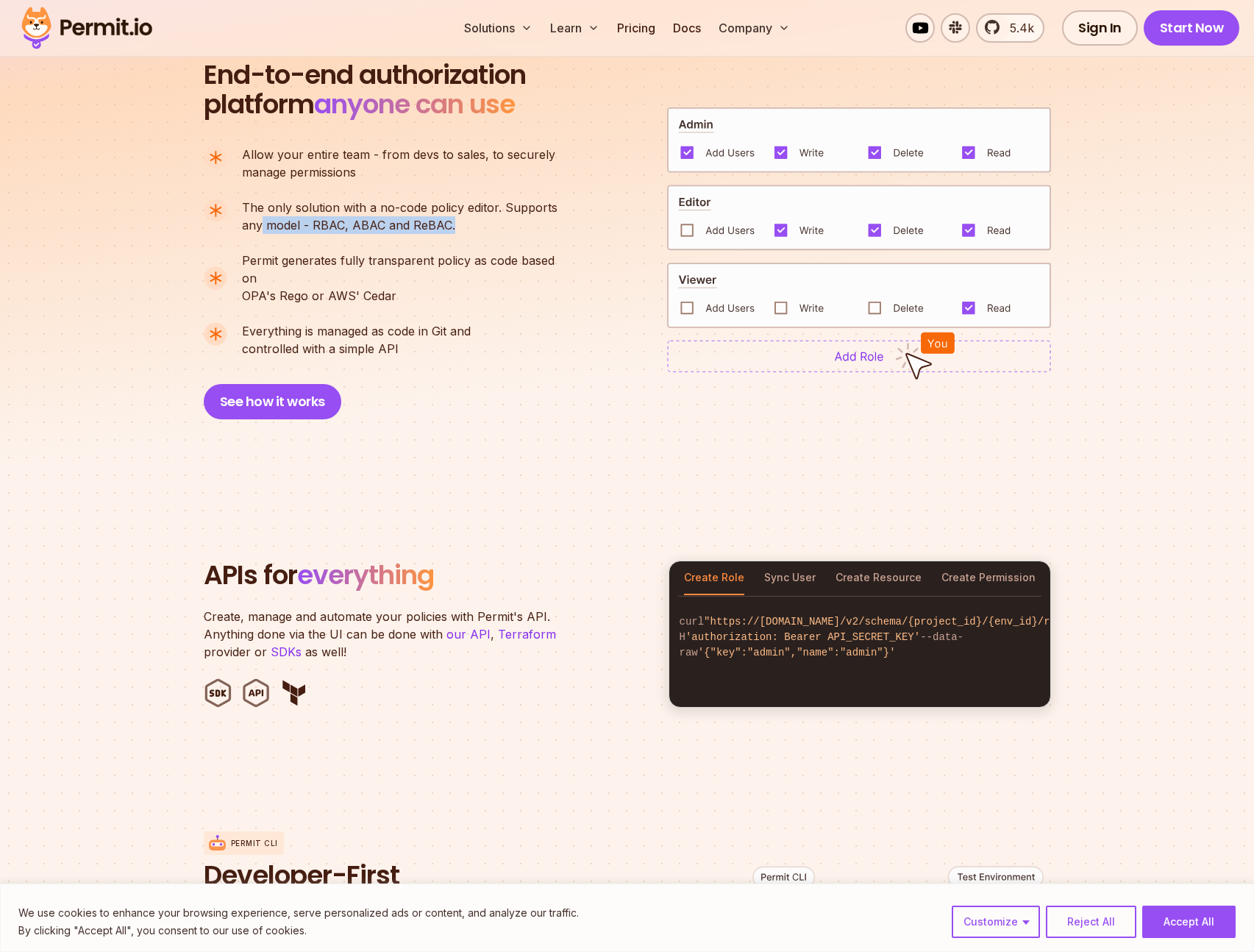
click at [262, 217] on p "The only solution with a no-code policy editor. Supports any model - RBAC, ABAC…" at bounding box center [400, 216] width 315 height 35
drag, startPoint x: 262, startPoint y: 217, endPoint x: 273, endPoint y: 211, distance: 12.5
click at [264, 216] on p "The only solution with a no-code policy editor. Supports any model - RBAC, ABAC…" at bounding box center [400, 216] width 315 height 35
drag, startPoint x: 244, startPoint y: 205, endPoint x: 495, endPoint y: 211, distance: 251.1
click at [450, 228] on p "The only solution with a no-code policy editor. Supports any model - RBAC, ABAC…" at bounding box center [400, 216] width 315 height 35
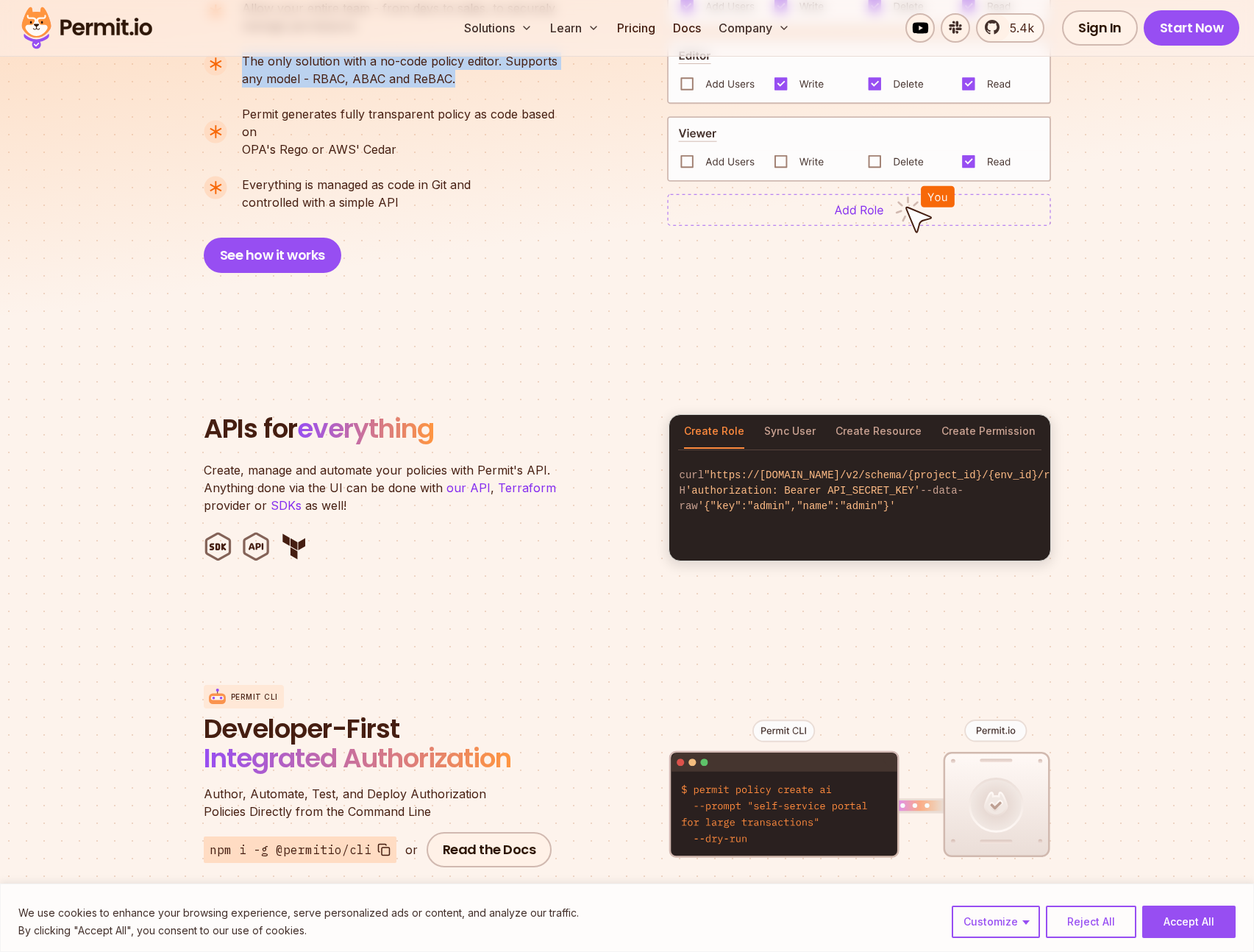
scroll to position [1368, 0]
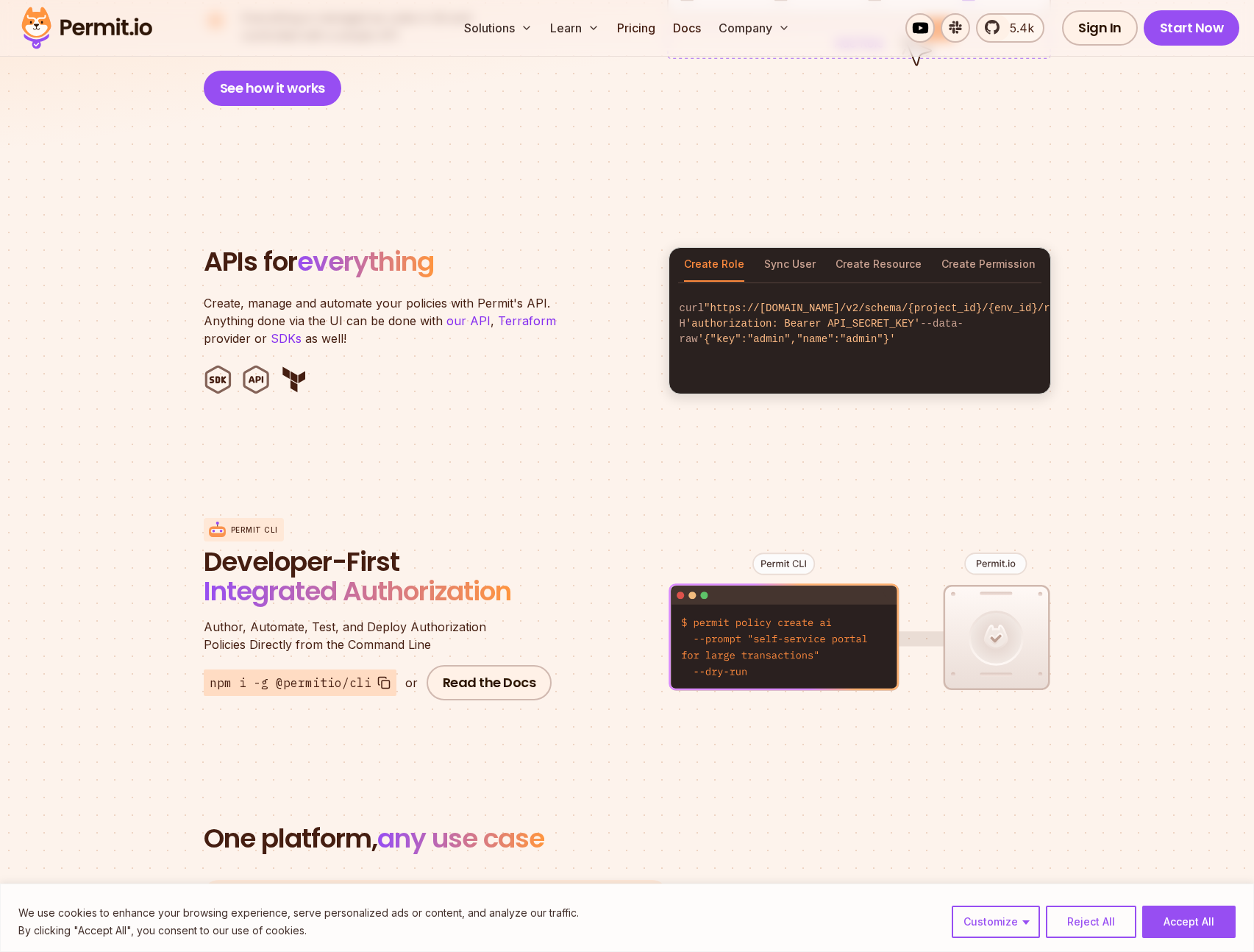
click at [518, 517] on div "Permit CLI" at bounding box center [380, 529] width 353 height 24
